Goal: Transaction & Acquisition: Purchase product/service

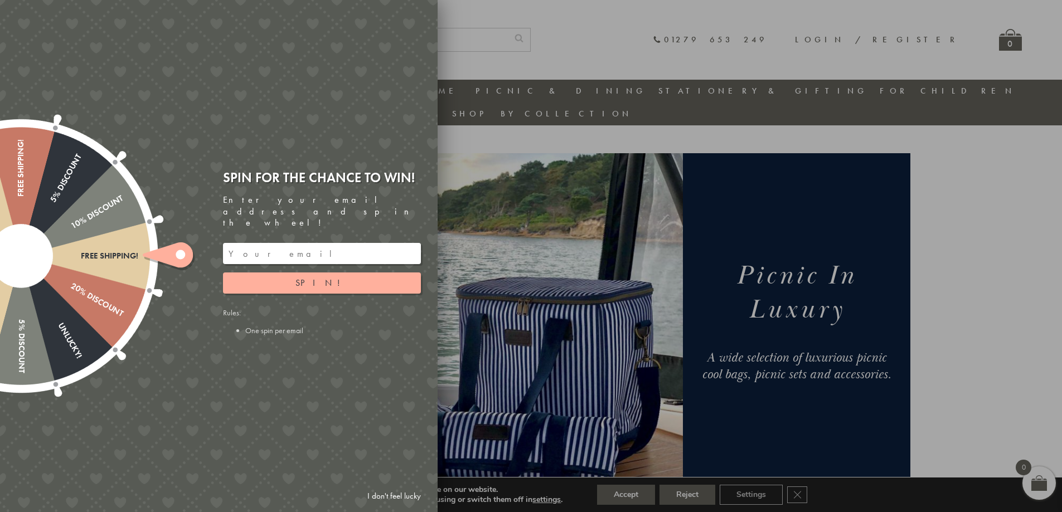
click at [324, 142] on div "Free shipping! 20% Discount Unlucky! 5% Discount 10% Discount Unlucky! 15% Disc…" at bounding box center [156, 256] width 563 height 512
click at [395, 497] on link "I don't feel lucky" at bounding box center [394, 496] width 65 height 21
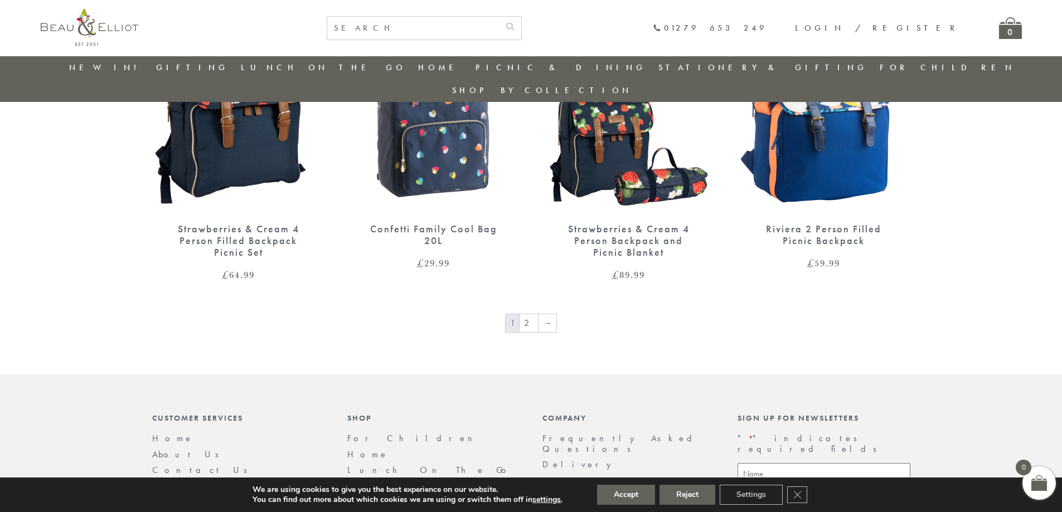
scroll to position [1871, 0]
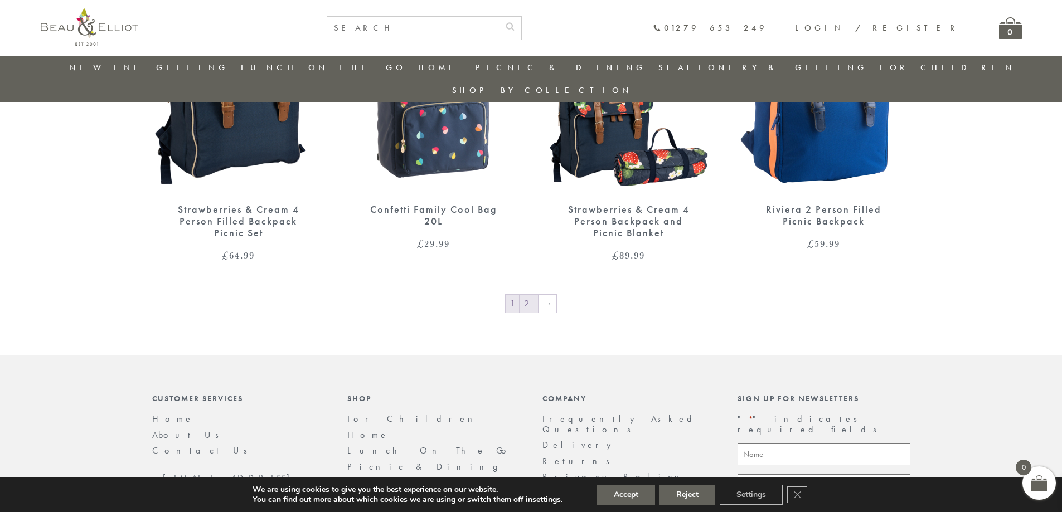
click at [529, 295] on link "2" at bounding box center [528, 304] width 18 height 18
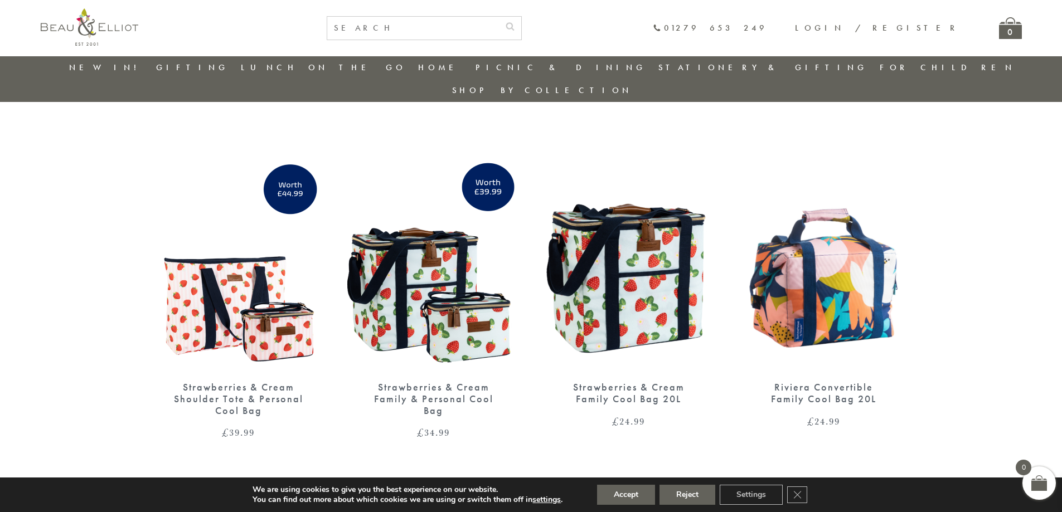
scroll to position [701, 0]
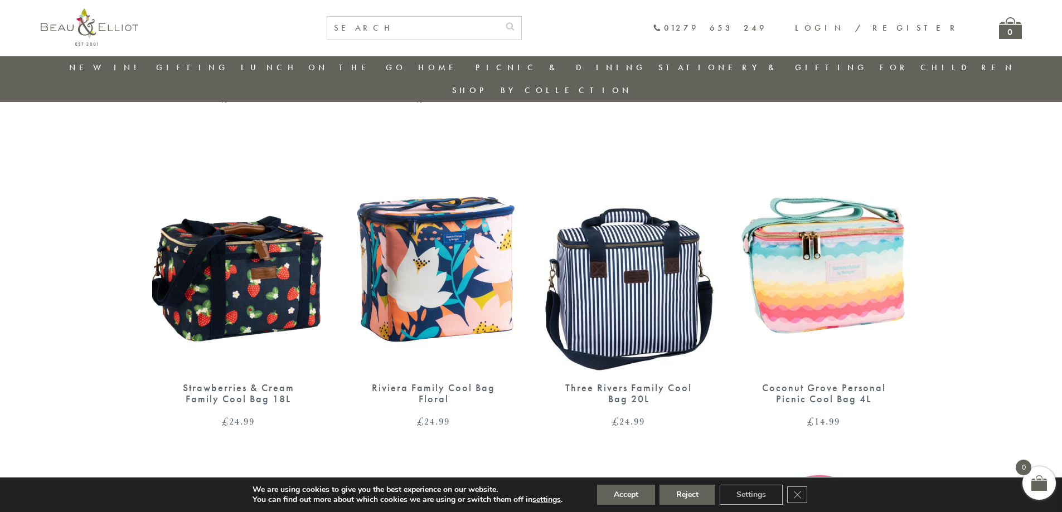
click at [661, 282] on img at bounding box center [628, 259] width 173 height 223
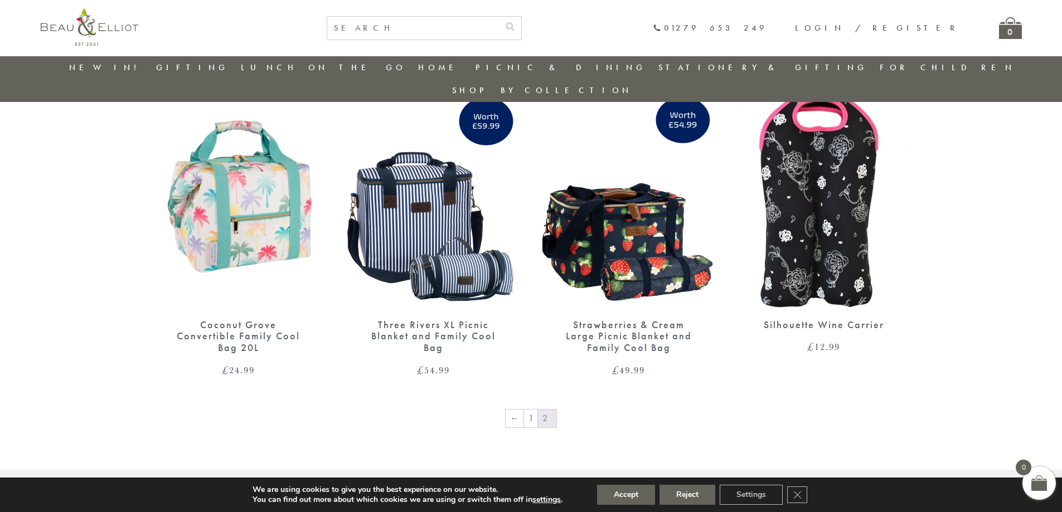
scroll to position [1091, 0]
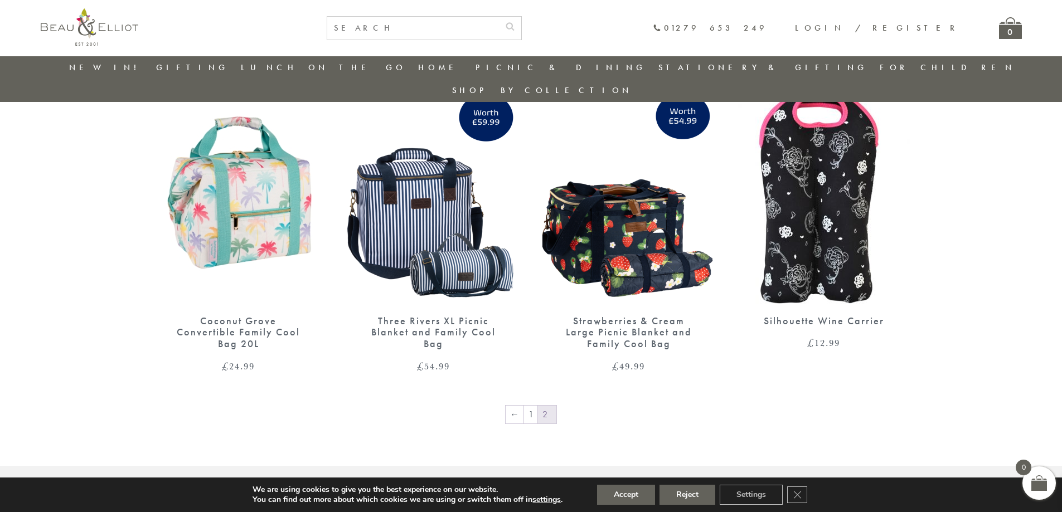
click at [547, 406] on span "2" at bounding box center [547, 415] width 18 height 18
drag, startPoint x: 916, startPoint y: 295, endPoint x: 816, endPoint y: 299, distance: 99.8
click at [816, 299] on div "Silhouette Wine Carrier £ 12.99" at bounding box center [823, 226] width 195 height 290
copy div "Wine Carrier"
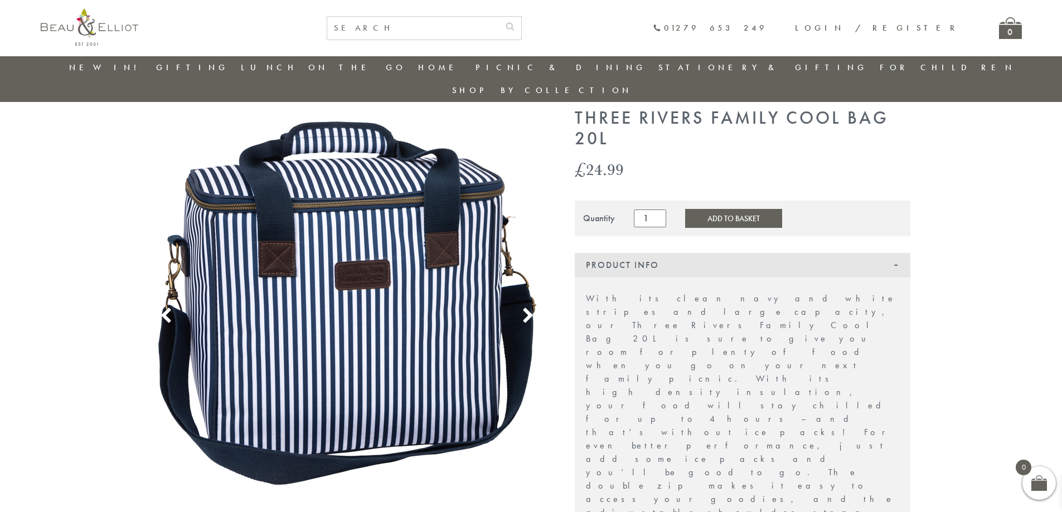
scroll to position [32, 0]
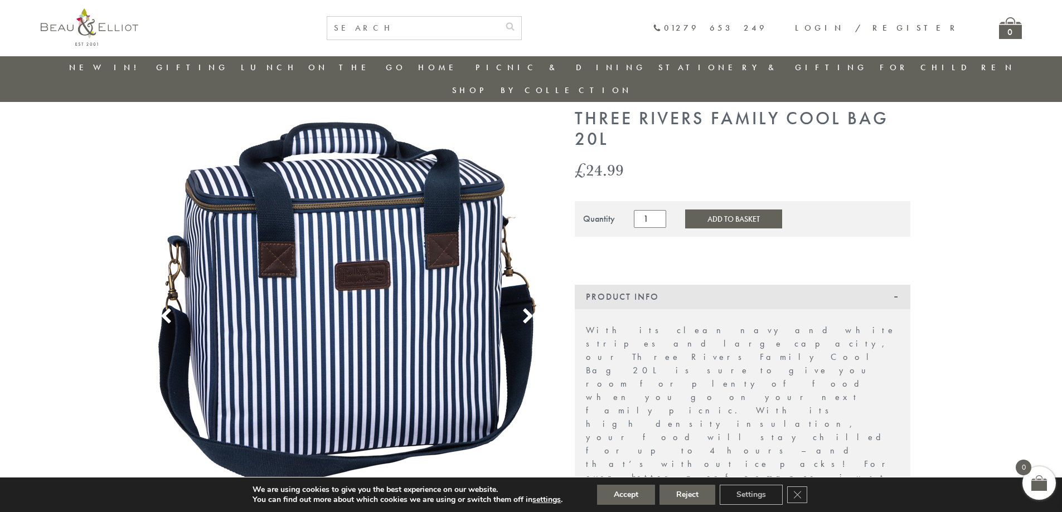
click at [526, 308] on icon at bounding box center [527, 316] width 17 height 17
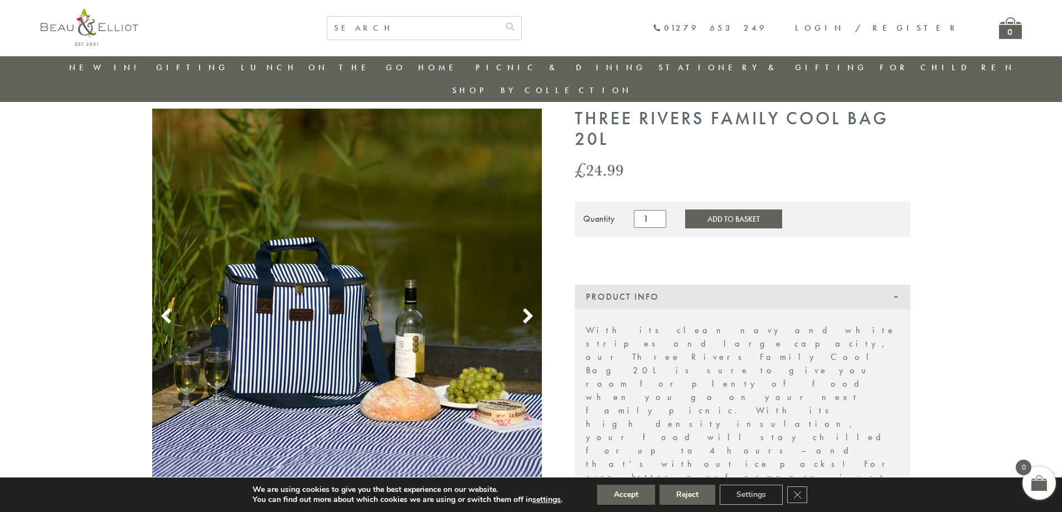
click at [526, 308] on icon at bounding box center [527, 316] width 17 height 17
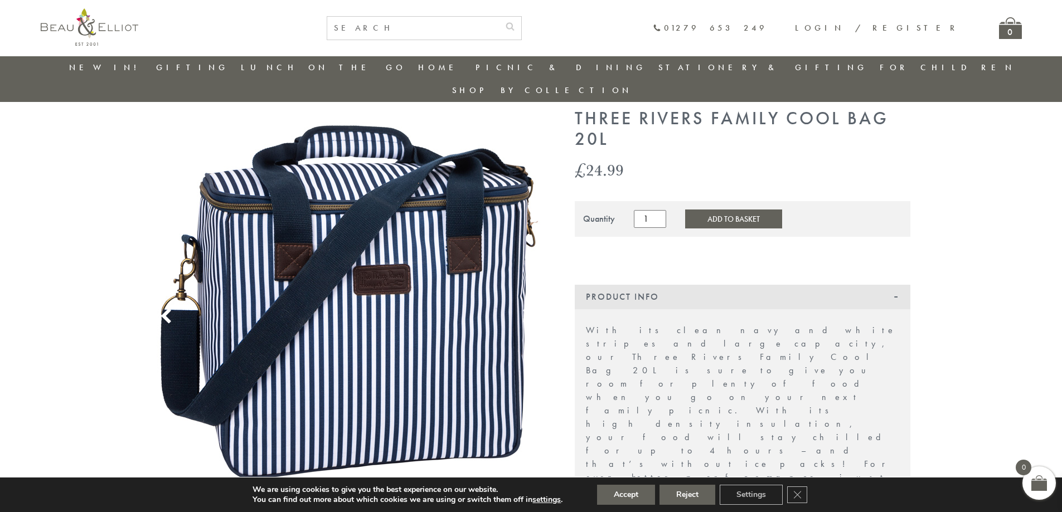
click at [526, 308] on icon at bounding box center [527, 316] width 17 height 17
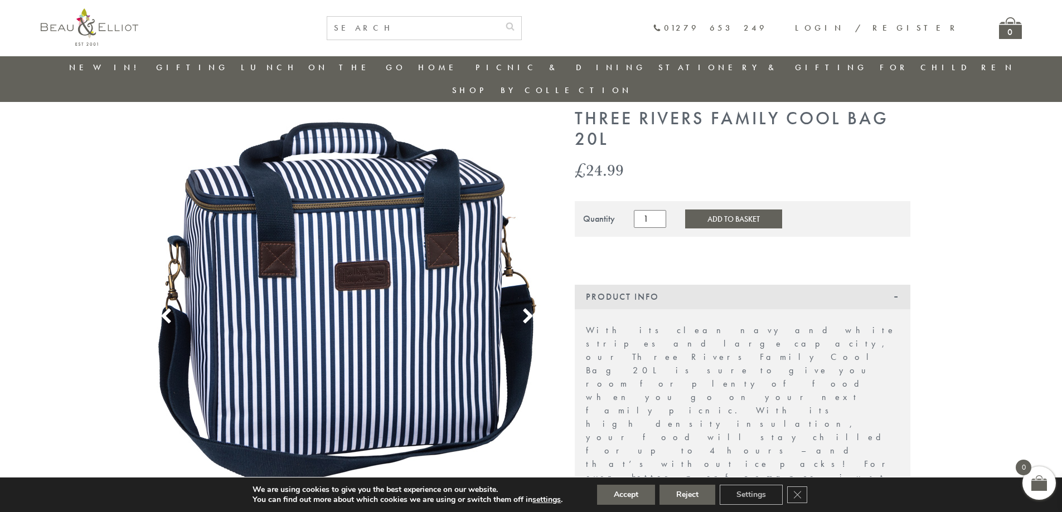
click at [526, 308] on icon at bounding box center [527, 316] width 17 height 17
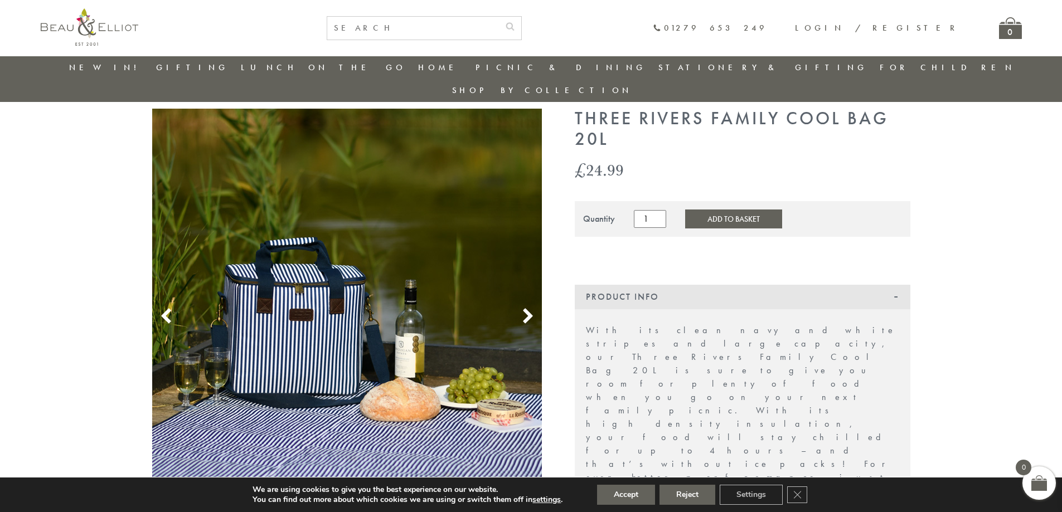
click at [526, 308] on icon at bounding box center [527, 316] width 17 height 17
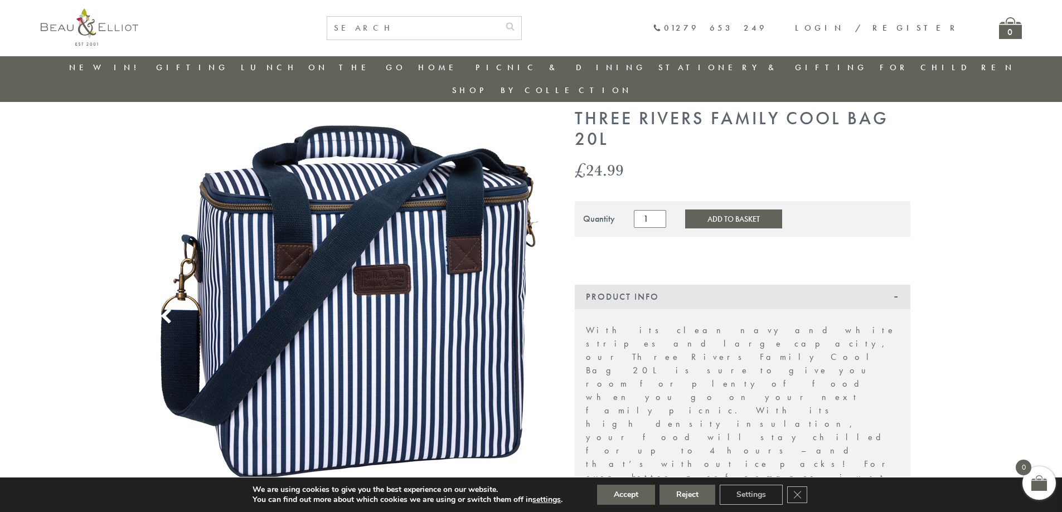
click at [426, 293] on img at bounding box center [347, 304] width 390 height 390
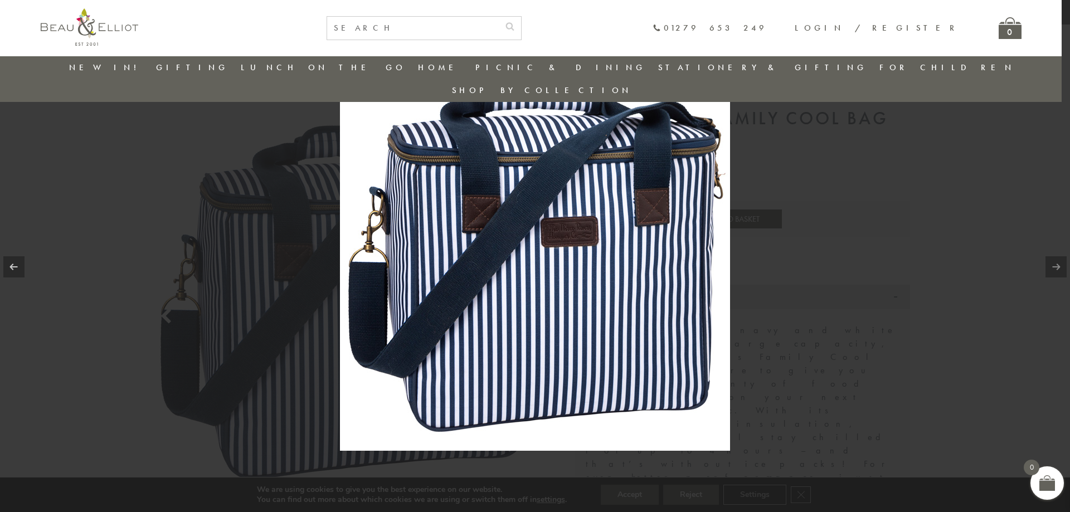
click at [600, 290] on img at bounding box center [535, 256] width 390 height 390
click at [682, 241] on img at bounding box center [535, 256] width 390 height 390
click at [986, 191] on div at bounding box center [535, 256] width 1070 height 512
